Goal: Transaction & Acquisition: Purchase product/service

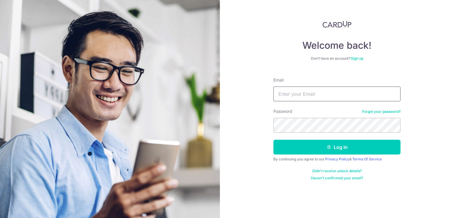
drag, startPoint x: 0, startPoint y: 0, endPoint x: 310, endPoint y: 95, distance: 323.9
click at [310, 95] on input "Email" at bounding box center [336, 94] width 127 height 15
type input "[EMAIL_ADDRESS][DOMAIN_NAME]"
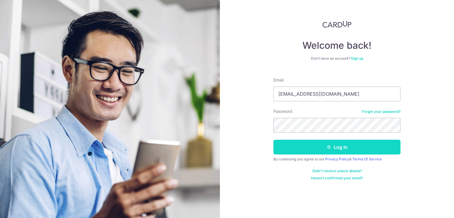
click at [289, 143] on button "Log in" at bounding box center [336, 147] width 127 height 15
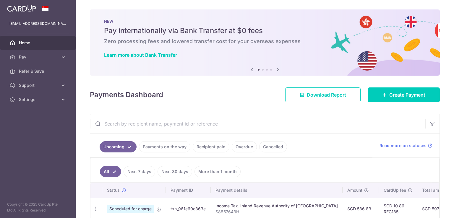
scroll to position [128, 0]
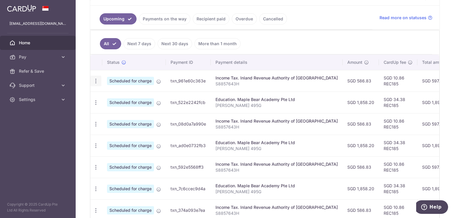
click at [96, 79] on icon "button" at bounding box center [96, 81] width 6 height 6
click at [325, 45] on ul "All Next 7 days Next 30 days More than 1 month" at bounding box center [261, 42] width 342 height 24
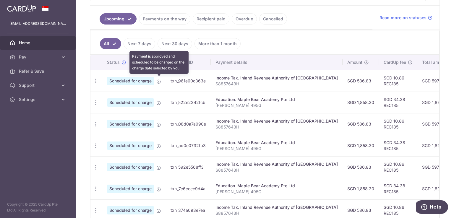
click at [161, 81] on icon at bounding box center [158, 81] width 5 height 5
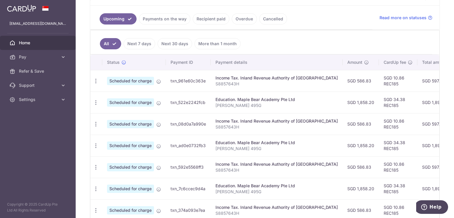
click at [140, 42] on link "Next 7 days" at bounding box center [140, 43] width 32 height 11
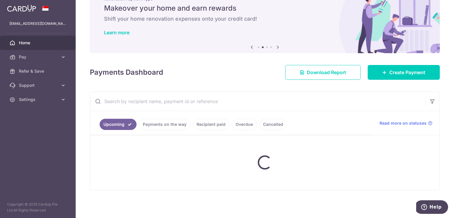
scroll to position [70, 0]
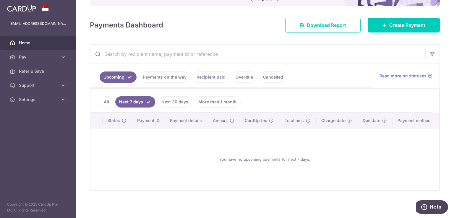
click at [167, 105] on link "Next 30 days" at bounding box center [175, 101] width 35 height 11
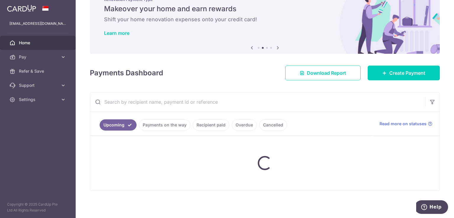
scroll to position [54, 0]
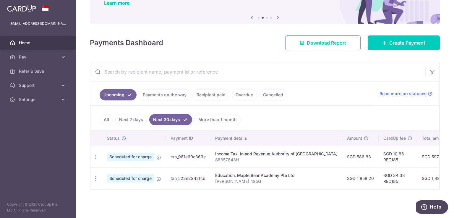
click at [103, 116] on link "All" at bounding box center [106, 119] width 13 height 11
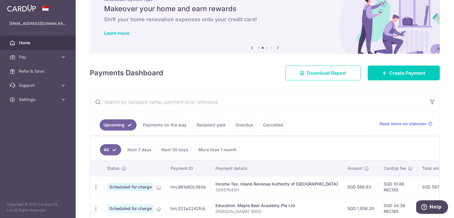
scroll to position [128, 0]
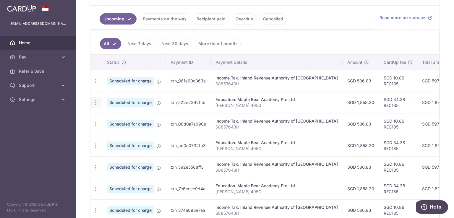
click at [98, 102] on icon "button" at bounding box center [96, 103] width 6 height 6
click at [116, 117] on span "Update payment" at bounding box center [127, 118] width 40 height 7
radio input "true"
type input "1,858.20"
type input "31/10/2025"
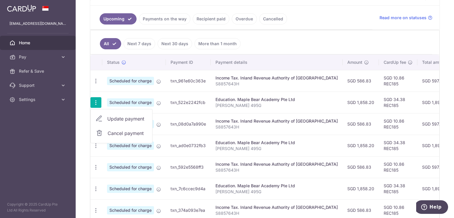
type input "Joanne Tan Hui Min 495G"
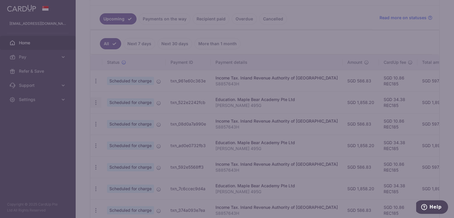
type input "REC185"
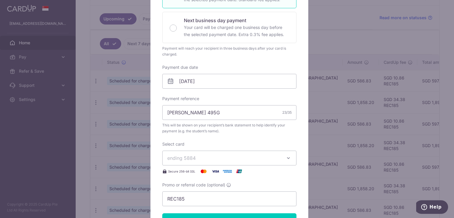
scroll to position [256, 0]
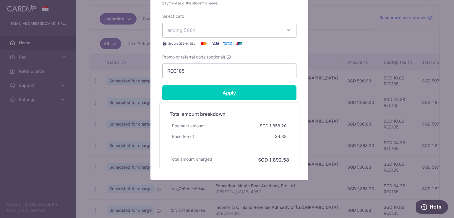
click at [286, 27] on icon "button" at bounding box center [288, 30] width 6 height 6
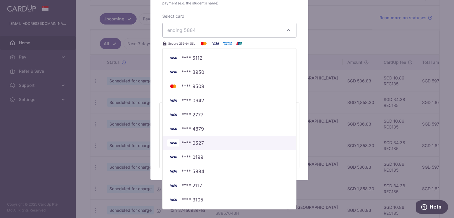
click at [196, 144] on span "**** 0527" at bounding box center [192, 142] width 22 height 7
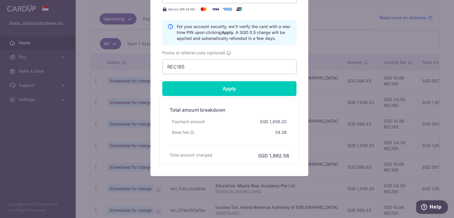
scroll to position [34, 0]
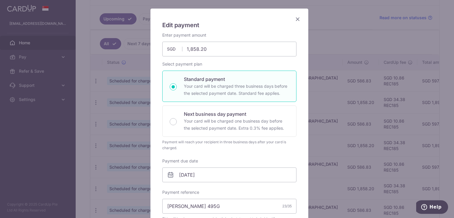
click at [296, 20] on icon "Close" at bounding box center [297, 18] width 7 height 7
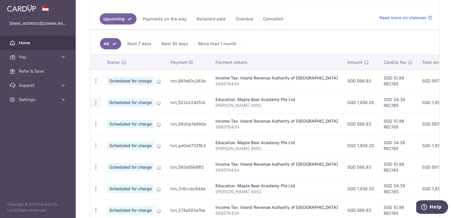
click at [97, 102] on icon "button" at bounding box center [96, 103] width 6 height 6
click at [112, 117] on span "Update payment" at bounding box center [127, 118] width 40 height 7
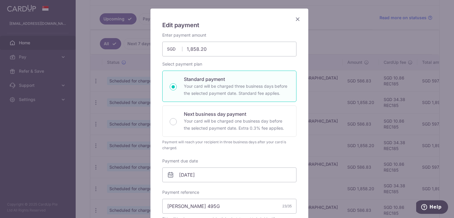
scroll to position [0, 0]
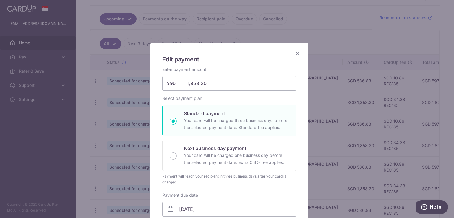
click at [295, 50] on icon "Close" at bounding box center [297, 53] width 7 height 7
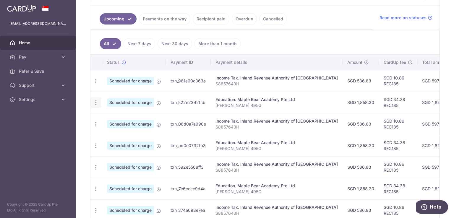
click at [95, 102] on icon "button" at bounding box center [96, 103] width 6 height 6
click at [128, 117] on span "Update payment" at bounding box center [127, 118] width 40 height 7
radio input "true"
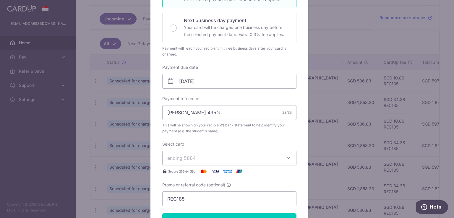
scroll to position [256, 0]
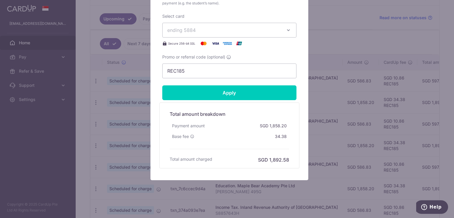
click at [289, 33] on button "ending 5884" at bounding box center [229, 30] width 134 height 15
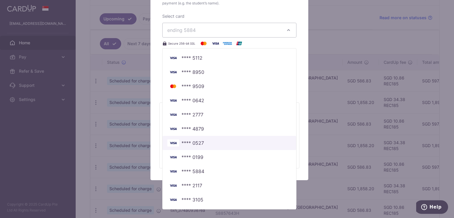
click at [194, 144] on span "**** 0527" at bounding box center [192, 142] width 22 height 7
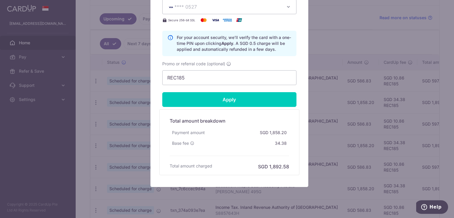
scroll to position [290, 0]
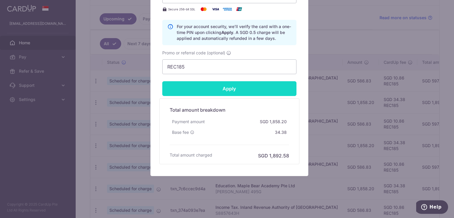
click at [262, 88] on input "Apply" at bounding box center [229, 88] width 134 height 15
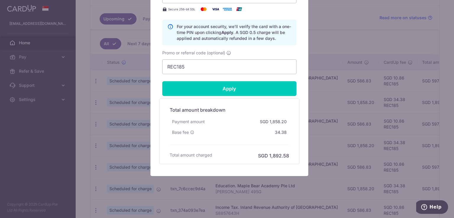
type input "Successfully Applied"
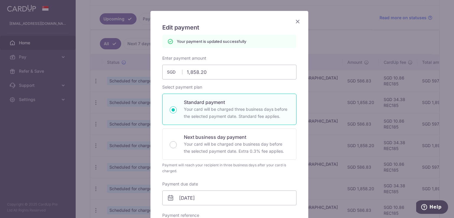
scroll to position [0, 0]
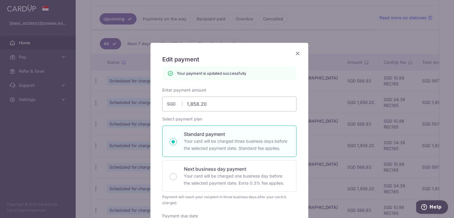
click at [294, 56] on icon "Close" at bounding box center [297, 53] width 7 height 7
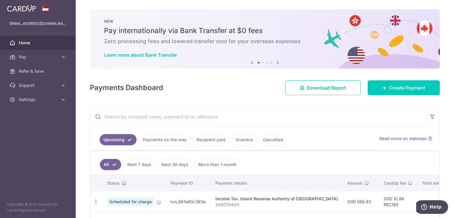
scroll to position [128, 0]
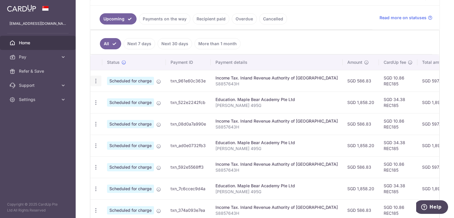
click at [95, 82] on icon "button" at bounding box center [96, 81] width 6 height 6
click at [133, 96] on span "Update payment" at bounding box center [127, 97] width 40 height 7
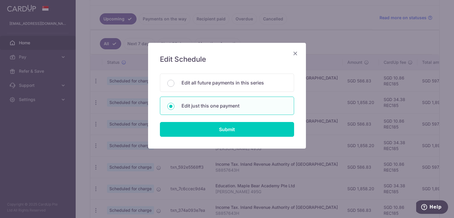
click at [297, 52] on icon "Close" at bounding box center [295, 53] width 7 height 7
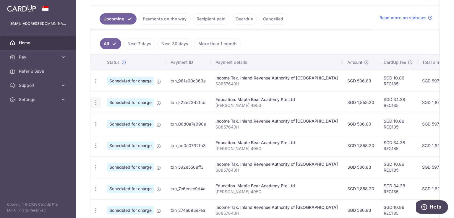
click at [92, 104] on div "Update payment Cancel payment" at bounding box center [95, 102] width 11 height 11
click at [96, 103] on icon "button" at bounding box center [96, 103] width 6 height 6
click at [120, 116] on span "Update payment" at bounding box center [127, 118] width 40 height 7
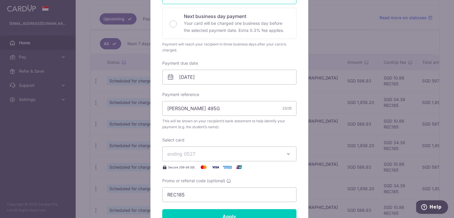
scroll to position [0, 0]
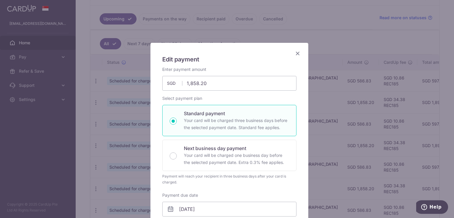
click at [294, 55] on icon "Close" at bounding box center [297, 53] width 7 height 7
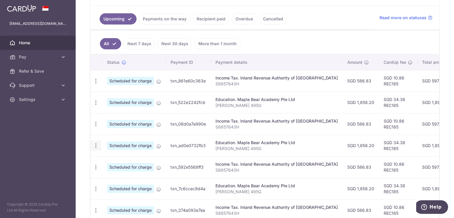
click at [94, 147] on icon "button" at bounding box center [96, 146] width 6 height 6
click at [122, 161] on span "Update payment" at bounding box center [127, 161] width 40 height 7
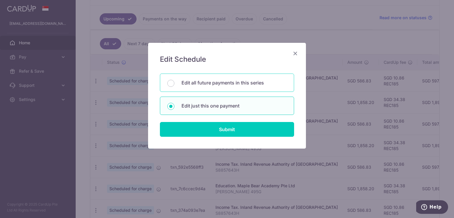
click at [252, 85] on p "Edit all future payments in this series" at bounding box center [233, 82] width 105 height 7
click at [174, 85] on input "Edit all future payments in this series" at bounding box center [170, 83] width 7 height 7
radio input "true"
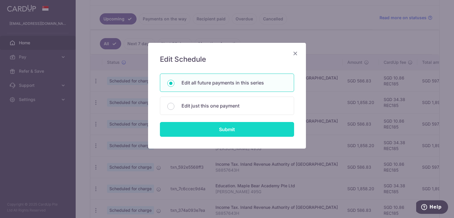
click at [234, 130] on input "Submit" at bounding box center [227, 129] width 134 height 15
radio input "true"
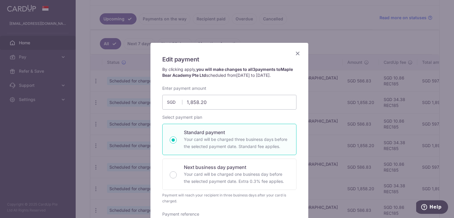
click at [296, 52] on icon "Close" at bounding box center [297, 53] width 7 height 7
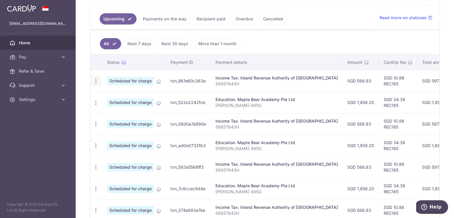
click at [95, 78] on icon "button" at bounding box center [96, 81] width 6 height 6
click at [110, 95] on span "Update payment" at bounding box center [127, 97] width 40 height 7
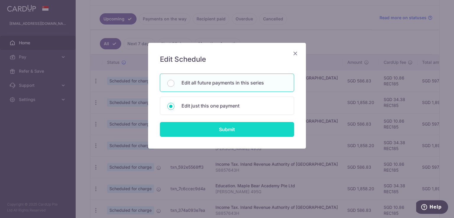
click at [215, 127] on input "Submit" at bounding box center [227, 129] width 134 height 15
type input "586.83"
radio input "true"
type input "19/10/2025"
type input "S8857643H"
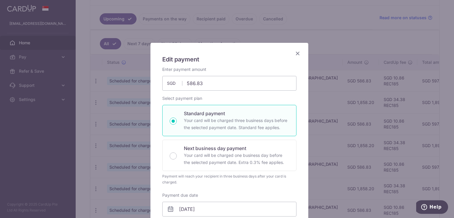
click at [294, 54] on icon "Close" at bounding box center [297, 53] width 7 height 7
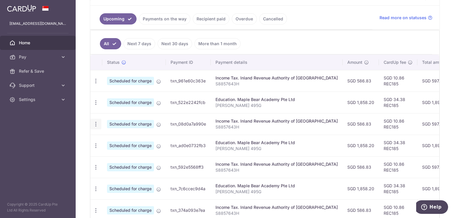
click at [96, 121] on icon "button" at bounding box center [96, 124] width 6 height 6
click at [111, 137] on span "Update payment" at bounding box center [127, 140] width 40 height 7
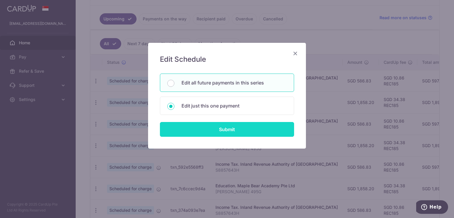
click at [220, 130] on input "Submit" at bounding box center [227, 129] width 134 height 15
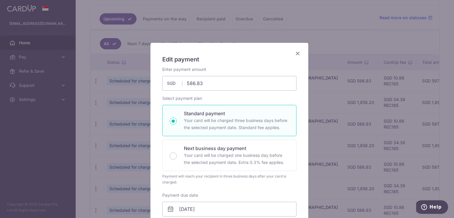
click at [297, 53] on icon "Close" at bounding box center [297, 53] width 7 height 7
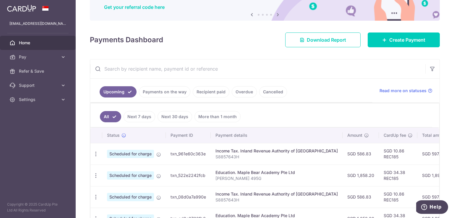
scroll to position [183, 0]
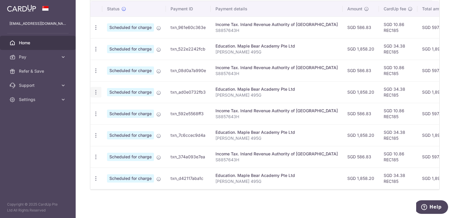
click at [94, 89] on icon "button" at bounding box center [96, 92] width 6 height 6
click at [116, 105] on span "Update payment" at bounding box center [127, 108] width 40 height 7
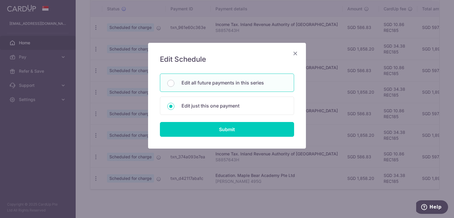
click at [235, 84] on p "Edit all future payments in this series" at bounding box center [233, 82] width 105 height 7
click at [174, 84] on input "Edit all future payments in this series" at bounding box center [170, 83] width 7 height 7
radio input "true"
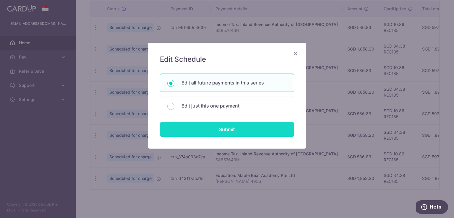
click at [212, 132] on input "Submit" at bounding box center [227, 129] width 134 height 15
type input "1,858.20"
radio input "true"
type input "Joanne Tan Hui Min 495G"
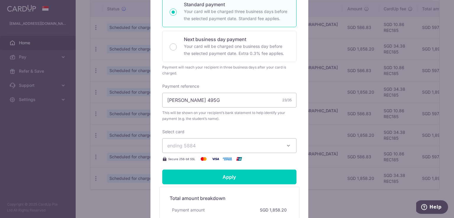
scroll to position [230, 0]
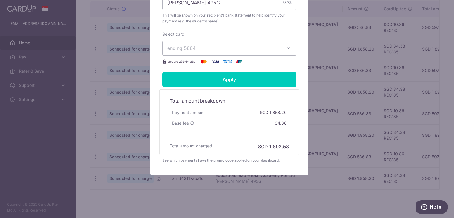
click at [243, 52] on button "ending 5884" at bounding box center [229, 48] width 134 height 15
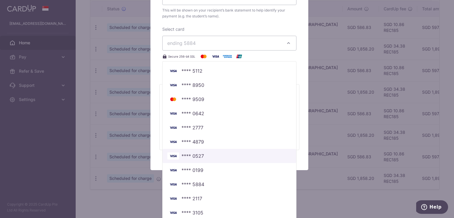
click at [201, 158] on span "**** 0527" at bounding box center [192, 155] width 22 height 7
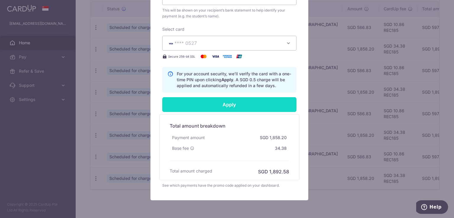
click at [255, 111] on input "Apply" at bounding box center [229, 104] width 134 height 15
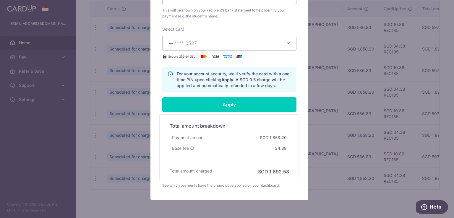
type input "Successfully Applied"
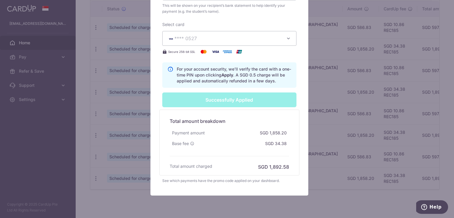
scroll to position [0, 0]
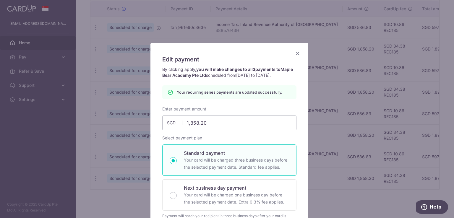
click at [294, 51] on icon "Close" at bounding box center [297, 53] width 7 height 7
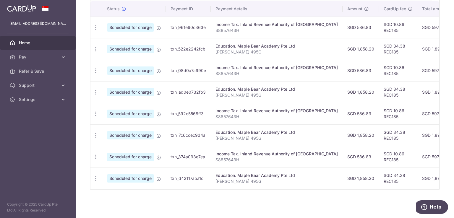
scroll to position [55, 0]
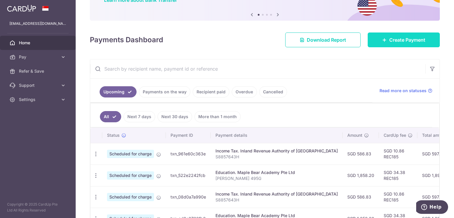
click at [385, 44] on link "Create Payment" at bounding box center [404, 40] width 72 height 15
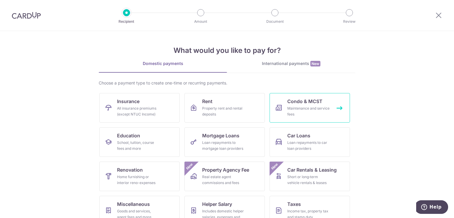
click at [315, 102] on span "Condo & MCST" at bounding box center [304, 101] width 35 height 7
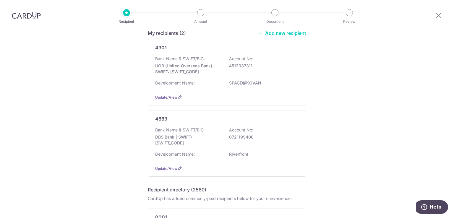
scroll to position [50, 0]
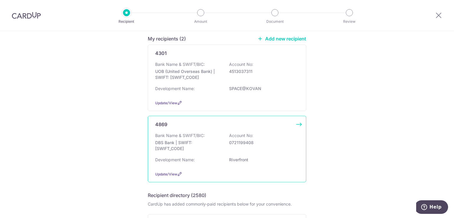
click at [207, 150] on p "DBS Bank | SWIFT: DBSSSGSGXXX" at bounding box center [188, 146] width 66 height 12
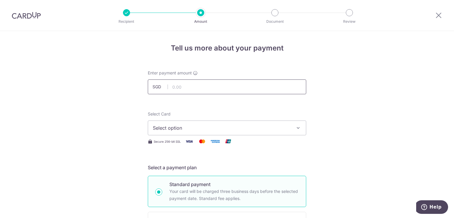
click at [209, 87] on input "text" at bounding box center [227, 86] width 158 height 15
type input "927.05"
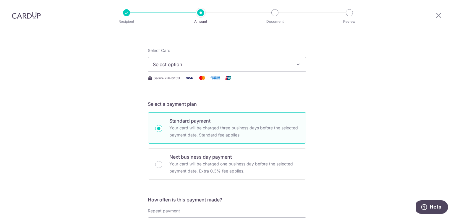
scroll to position [68, 0]
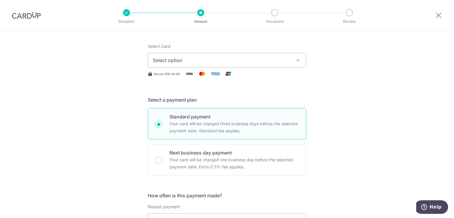
click at [251, 63] on span "Select option" at bounding box center [222, 60] width 138 height 7
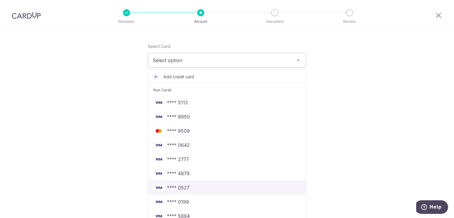
click at [176, 189] on span "**** 0527" at bounding box center [178, 187] width 22 height 7
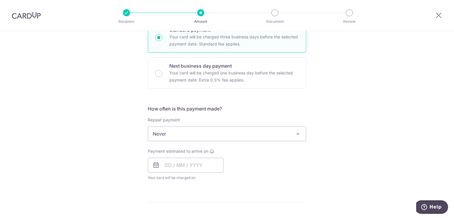
scroll to position [168, 0]
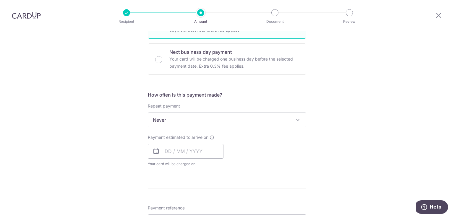
click at [206, 126] on span "Never" at bounding box center [227, 120] width 158 height 14
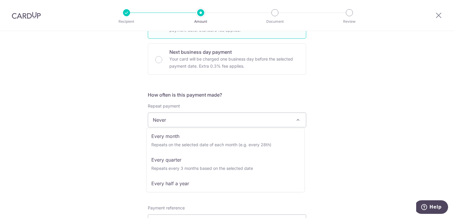
scroll to position [59, 0]
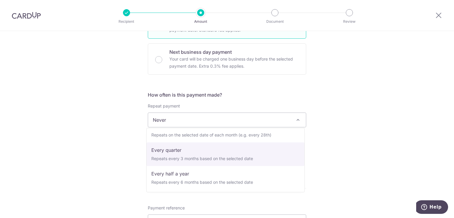
select select "4"
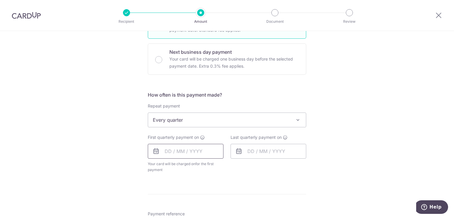
click at [205, 152] on input "text" at bounding box center [186, 151] width 76 height 15
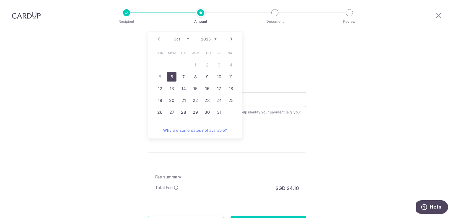
click at [168, 79] on link "6" at bounding box center [171, 76] width 9 height 9
type input "06/10/2025"
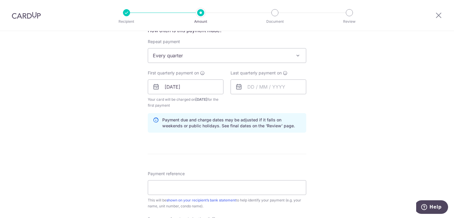
scroll to position [207, 0]
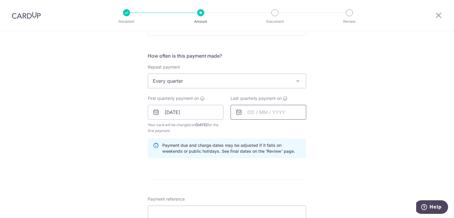
click at [280, 112] on input "text" at bounding box center [268, 112] width 76 height 15
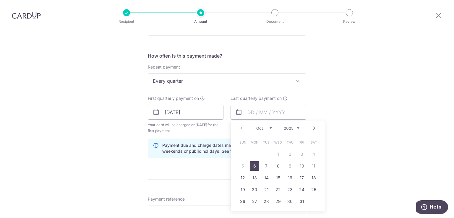
click at [314, 128] on link "Next" at bounding box center [314, 128] width 7 height 7
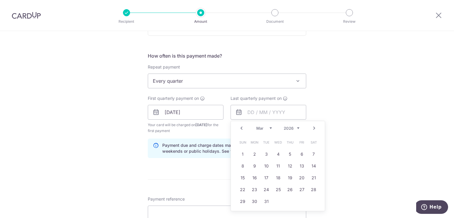
click at [314, 128] on link "Next" at bounding box center [314, 128] width 7 height 7
click at [255, 164] on link "6" at bounding box center [254, 165] width 9 height 9
type input "[DATE]"
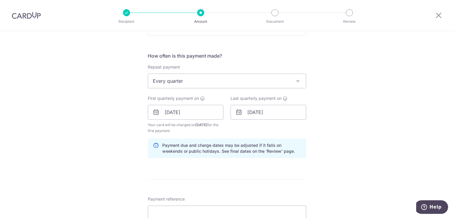
click at [347, 124] on div "Tell us more about your payment Enter payment amount SGD 927.05 927.05 Select C…" at bounding box center [227, 106] width 454 height 565
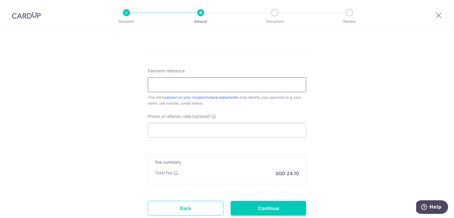
click at [211, 87] on input "Payment reference" at bounding box center [227, 84] width 158 height 15
type input "45 # 12-32 [PERSON_NAME]"
click at [236, 131] on input "Promo or referral code (optional)" at bounding box center [227, 130] width 158 height 15
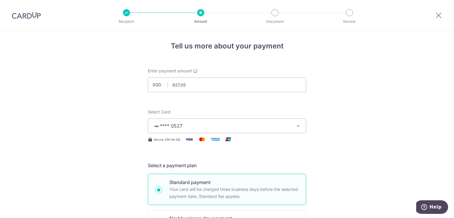
scroll to position [0, 0]
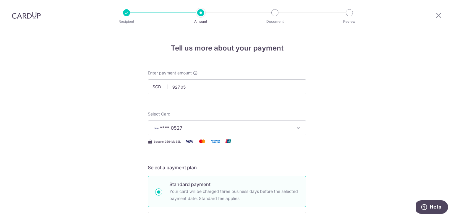
click at [38, 17] on img at bounding box center [26, 15] width 29 height 7
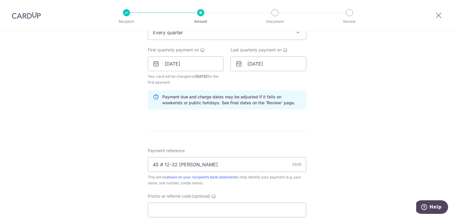
scroll to position [377, 0]
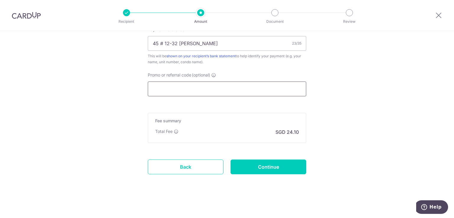
click at [221, 90] on input "Promo or referral code (optional)" at bounding box center [227, 89] width 158 height 15
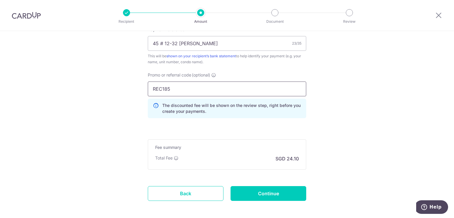
type input "REC185"
click at [282, 196] on input "Continue" at bounding box center [268, 193] width 76 height 15
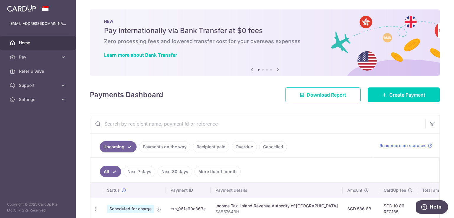
click at [275, 69] on icon at bounding box center [277, 69] width 7 height 7
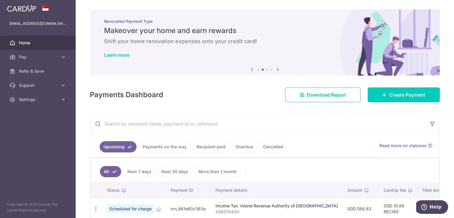
click at [276, 69] on icon at bounding box center [277, 69] width 7 height 7
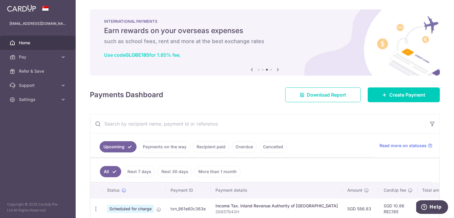
click at [165, 54] on link "Use code GLOBE185 for 1.85% fee." at bounding box center [142, 55] width 77 height 6
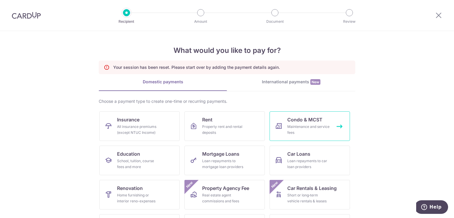
click at [298, 121] on span "Condo & MCST" at bounding box center [304, 119] width 35 height 7
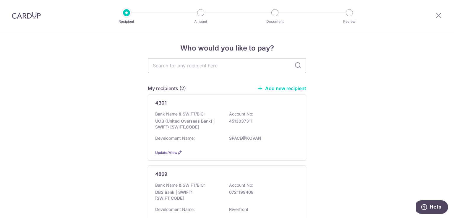
scroll to position [128, 0]
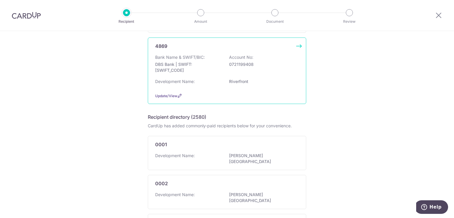
click at [227, 83] on div "Development Name: [GEOGRAPHIC_DATA]" at bounding box center [227, 83] width 144 height 9
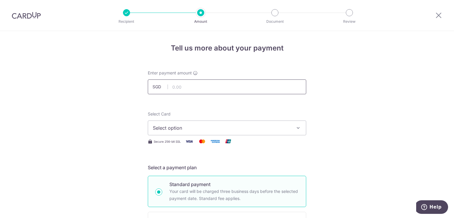
click at [203, 91] on input "text" at bounding box center [227, 86] width 158 height 15
type input "927.05"
click at [222, 130] on span "Select option" at bounding box center [222, 127] width 138 height 7
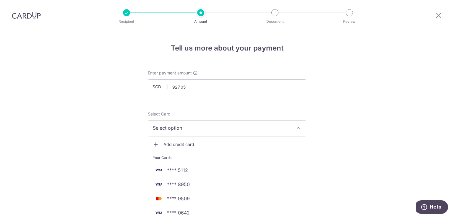
scroll to position [128, 0]
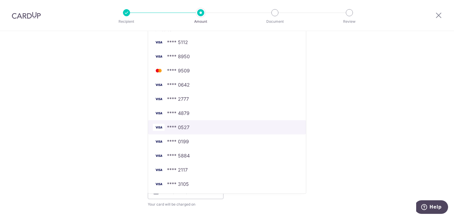
click at [182, 130] on span "**** 0527" at bounding box center [178, 127] width 22 height 7
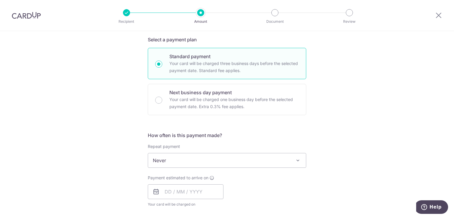
click at [341, 99] on div "Tell us more about your payment Enter payment amount SGD 927.05 927.05 Select C…" at bounding box center [227, 170] width 454 height 535
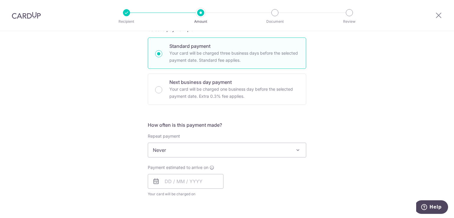
scroll to position [179, 0]
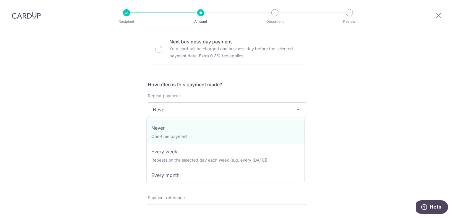
click at [234, 112] on span "Never" at bounding box center [227, 110] width 158 height 14
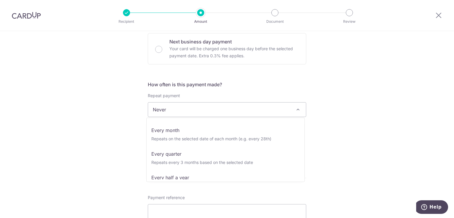
scroll to position [55, 0]
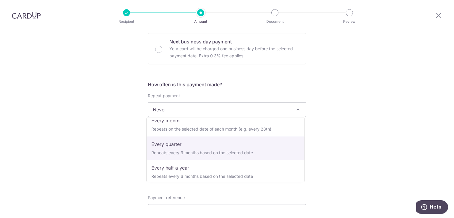
select select "4"
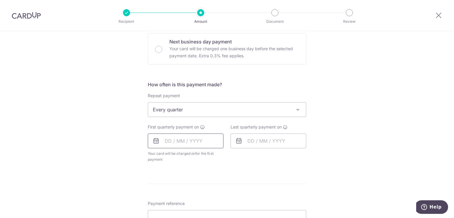
click at [186, 142] on input "text" at bounding box center [186, 141] width 76 height 15
click at [168, 196] on link "6" at bounding box center [171, 194] width 9 height 9
type input "[DATE]"
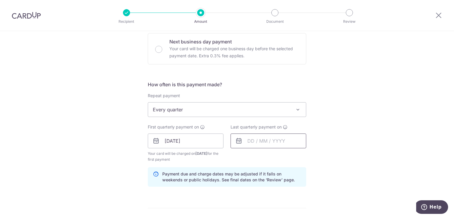
click at [260, 140] on input "text" at bounding box center [268, 141] width 76 height 15
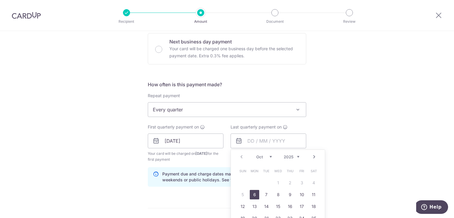
click at [313, 155] on link "Next" at bounding box center [314, 156] width 7 height 7
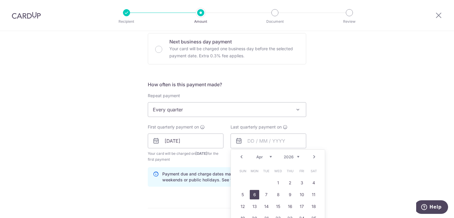
click at [252, 196] on link "6" at bounding box center [254, 194] width 9 height 9
type input "[DATE]"
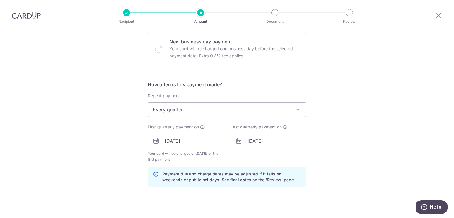
click at [364, 136] on div "Tell us more about your payment Enter payment amount SGD 927.05 927.05 Select C…" at bounding box center [227, 134] width 454 height 565
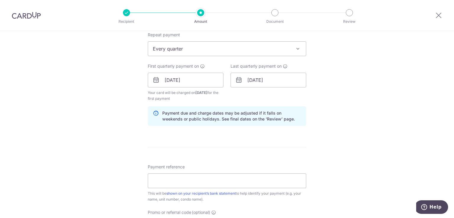
scroll to position [259, 0]
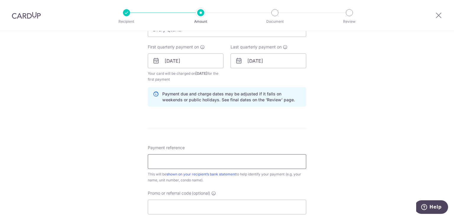
click at [245, 158] on input "Payment reference" at bounding box center [227, 161] width 158 height 15
type input "45 # 12-32 [PERSON_NAME]"
click at [340, 136] on div "Tell us more about your payment Enter payment amount SGD 927.05 927.05 Select C…" at bounding box center [227, 54] width 454 height 565
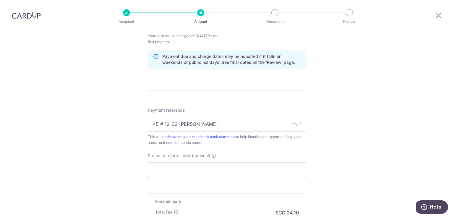
scroll to position [336, 0]
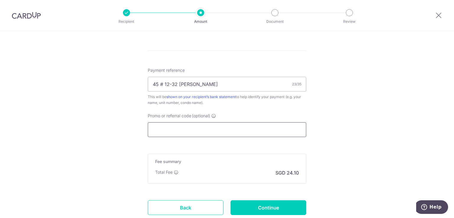
click at [239, 130] on input "Promo or referral code (optional)" at bounding box center [227, 129] width 158 height 15
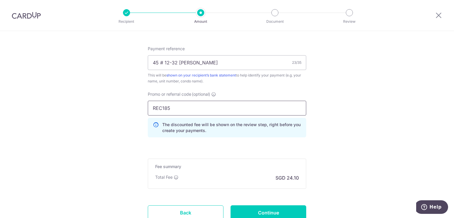
scroll to position [378, 0]
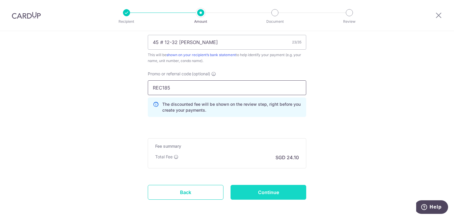
type input "REC185"
click at [297, 190] on input "Continue" at bounding box center [268, 192] width 76 height 15
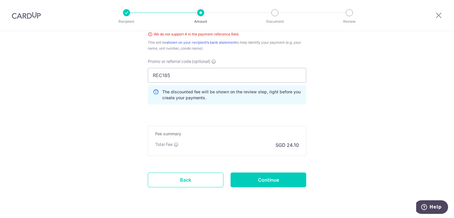
scroll to position [241, 0]
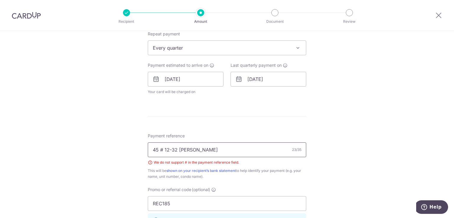
click at [164, 152] on input "45 # 12-32 Tan Kah Shen" at bounding box center [227, 149] width 158 height 15
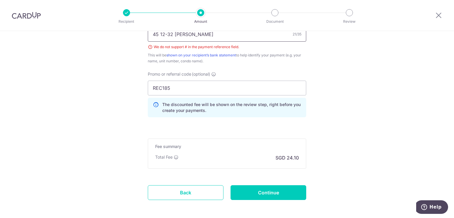
scroll to position [365, 0]
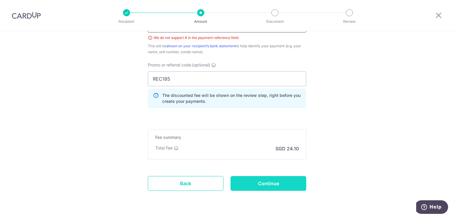
type input "45 12-32 Tan Kah Shen"
click at [280, 185] on input "Continue" at bounding box center [268, 183] width 76 height 15
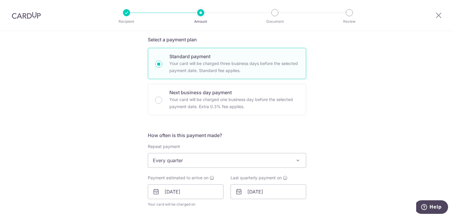
scroll to position [256, 0]
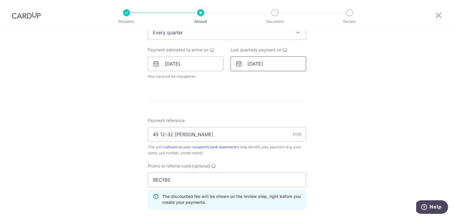
click at [252, 66] on input "[DATE]" at bounding box center [268, 63] width 76 height 15
click at [241, 81] on link "Prev" at bounding box center [241, 79] width 7 height 7
click at [264, 119] on link "6" at bounding box center [266, 117] width 9 height 9
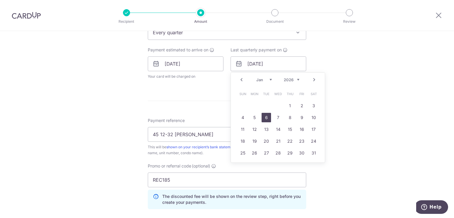
type input "[DATE]"
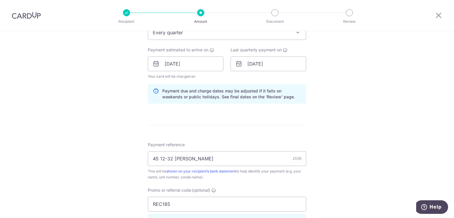
click at [356, 101] on div "Tell us more about your payment Enter payment amount SGD 927.05 927.05 Select C…" at bounding box center [227, 67] width 454 height 585
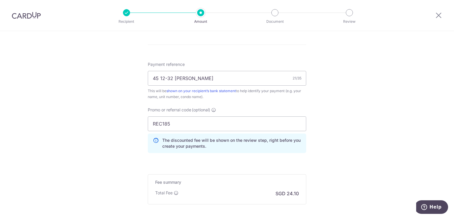
scroll to position [372, 0]
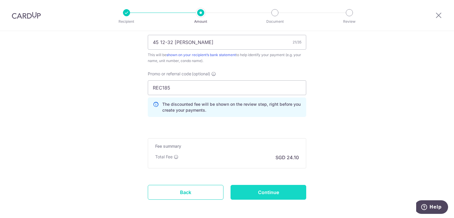
click at [261, 190] on input "Continue" at bounding box center [268, 192] width 76 height 15
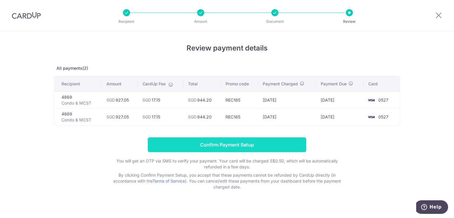
click at [267, 141] on input "Confirm Payment Setup" at bounding box center [227, 144] width 158 height 15
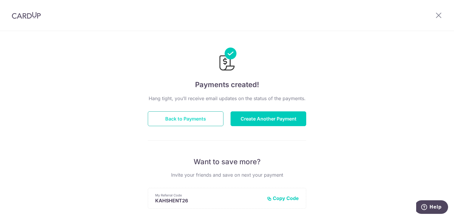
click at [208, 124] on button "Back to Payments" at bounding box center [186, 118] width 76 height 15
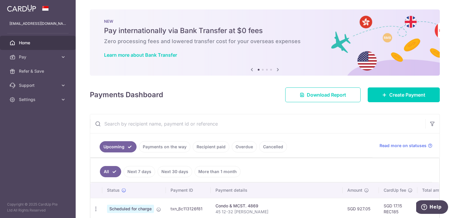
scroll to position [128, 0]
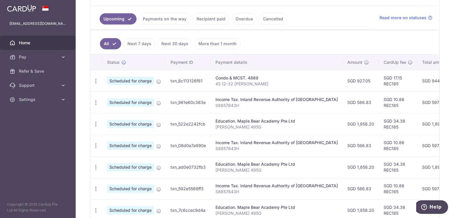
click at [147, 45] on link "Next 7 days" at bounding box center [140, 43] width 32 height 11
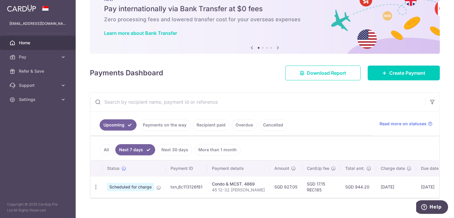
scroll to position [33, 0]
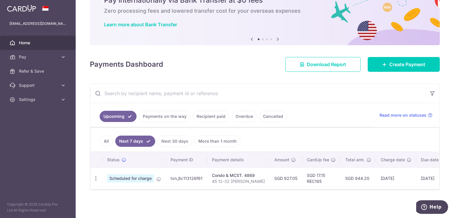
click at [164, 139] on link "Next 30 days" at bounding box center [175, 141] width 35 height 11
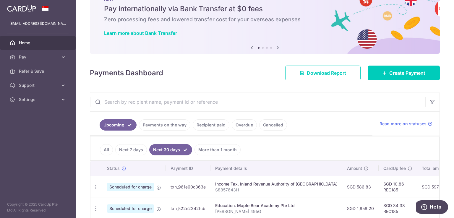
scroll to position [54, 0]
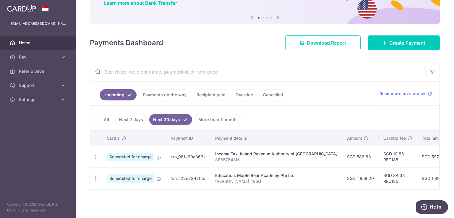
click at [108, 118] on link "All" at bounding box center [106, 119] width 13 height 11
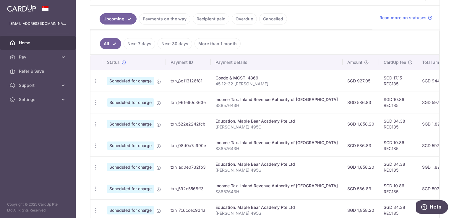
scroll to position [0, 0]
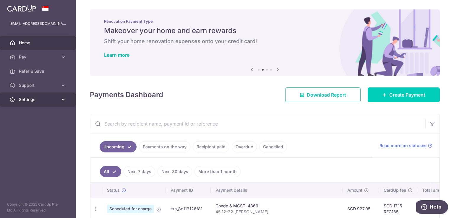
click at [47, 101] on span "Settings" at bounding box center [38, 100] width 39 height 6
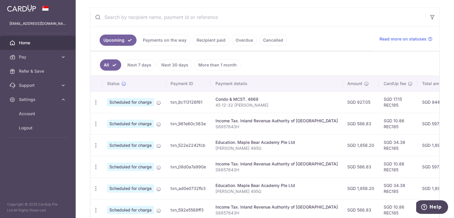
scroll to position [128, 0]
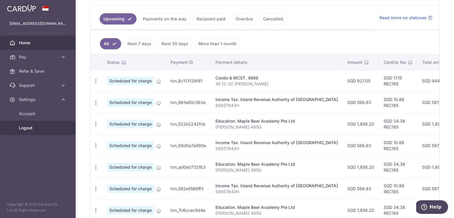
click at [33, 130] on span "Logout" at bounding box center [38, 128] width 39 height 6
